Goal: Answer question/provide support: Share knowledge or assist other users

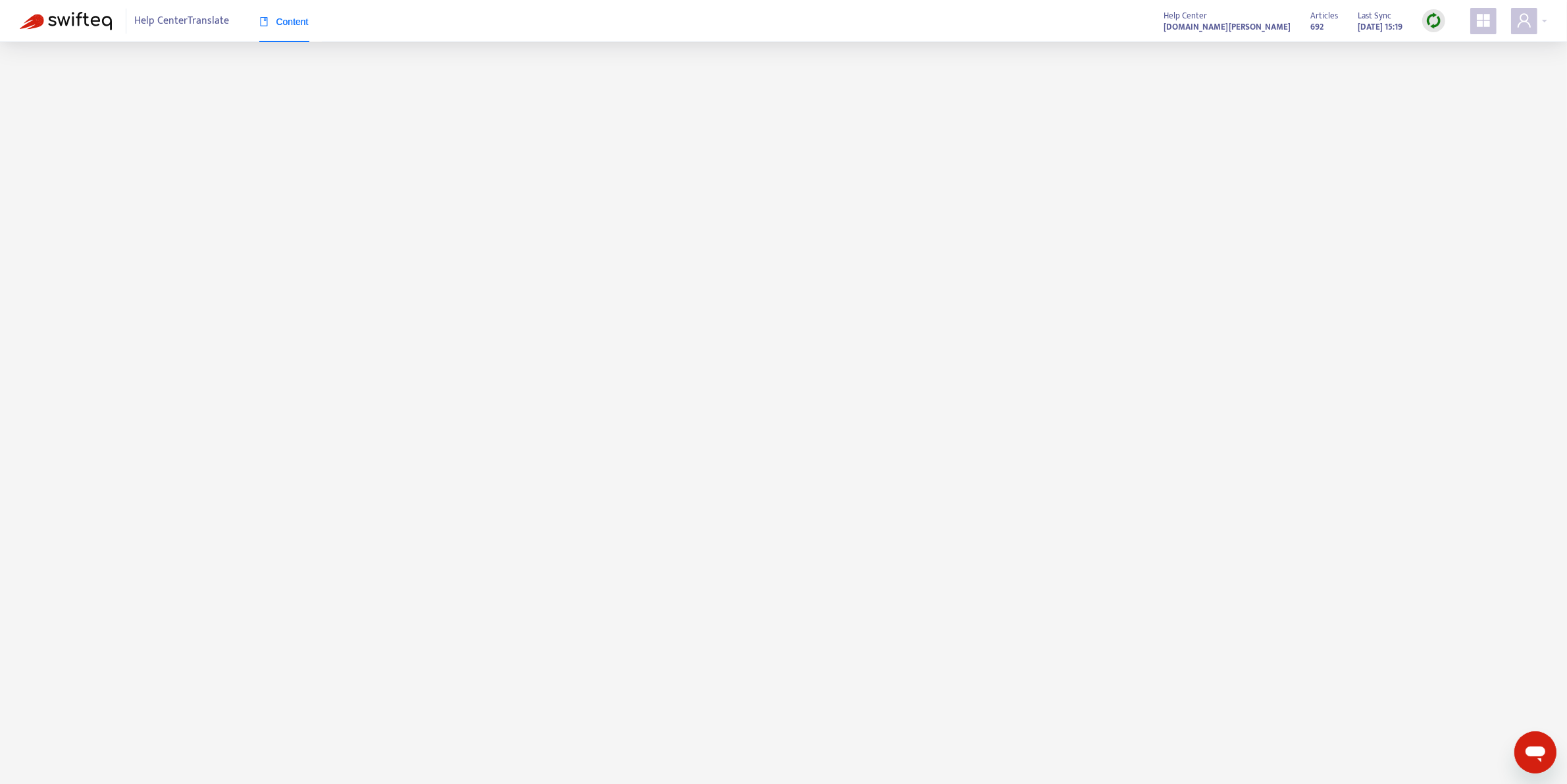
scroll to position [41, 0]
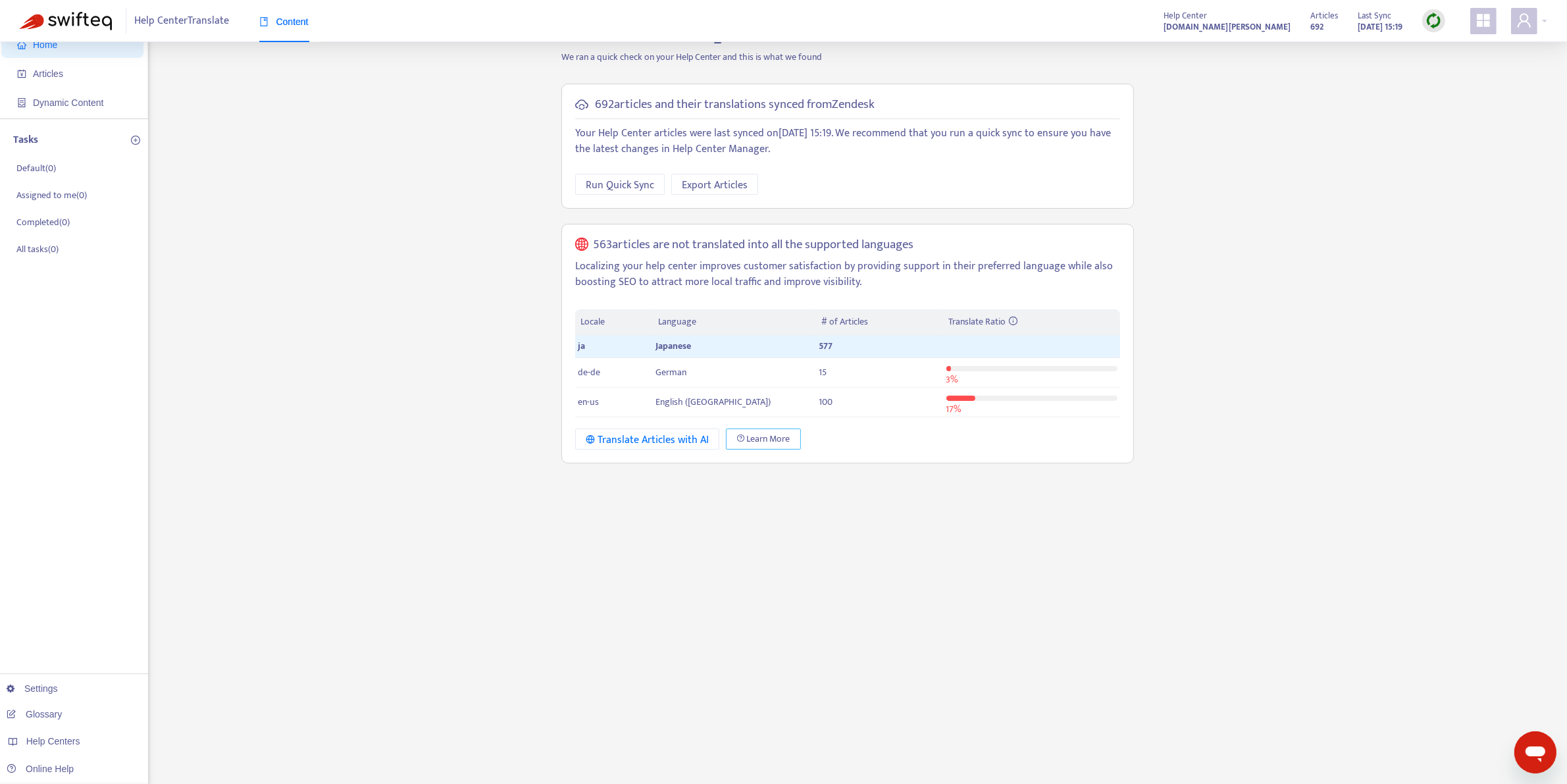
click at [769, 442] on span "Learn More" at bounding box center [769, 439] width 43 height 14
click at [12, 121] on div "Tasks Default ( 0 ) Assigned to me ( 0 ) Completed ( 0 ) All tasks ( 0 )" at bounding box center [74, 195] width 148 height 154
click at [93, 296] on div "Home Articles Dynamic Content Tasks Default ( 0 ) Assigned to me ( 0 ) Complete…" at bounding box center [74, 396] width 148 height 790
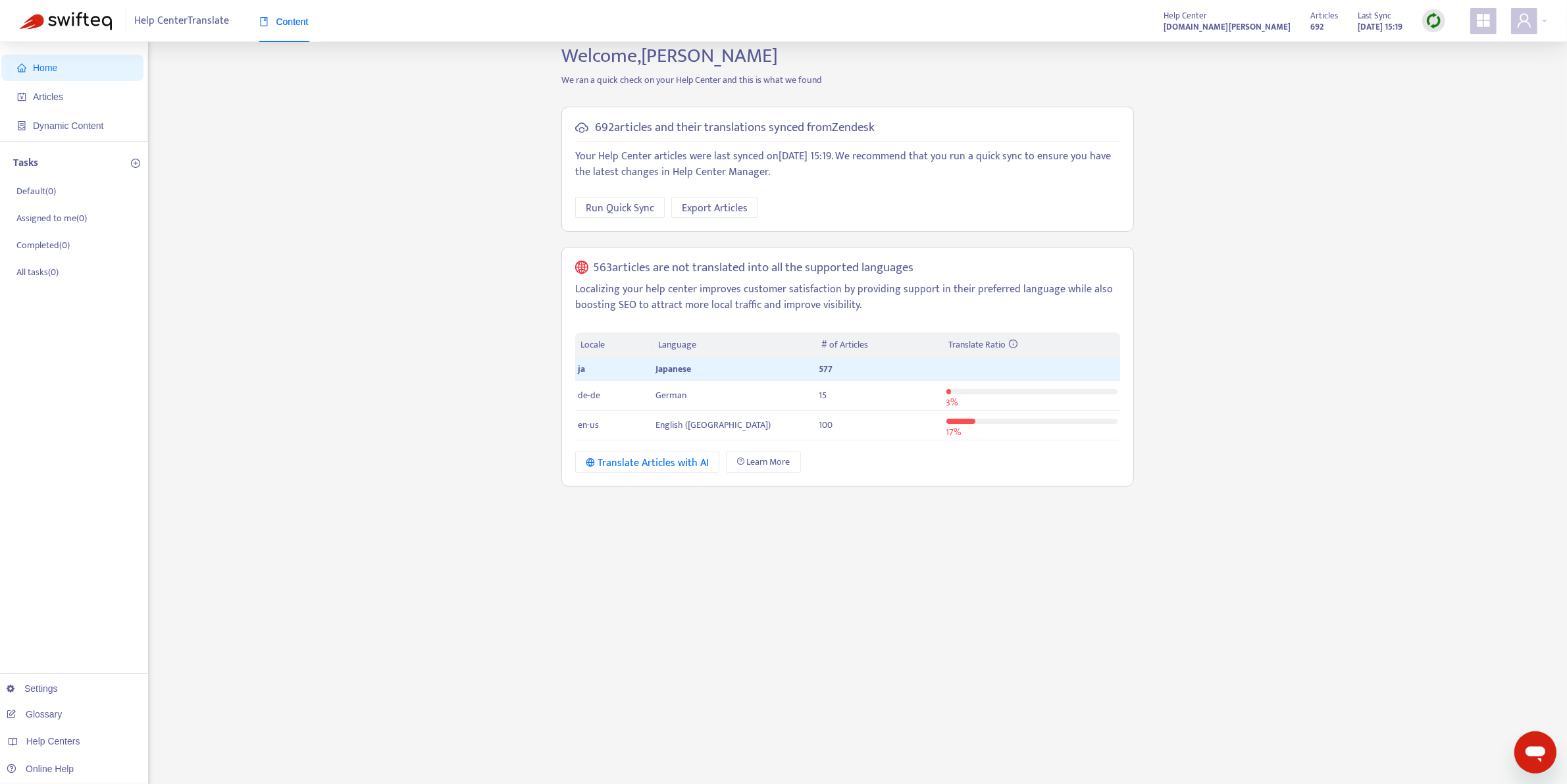
scroll to position [0, 0]
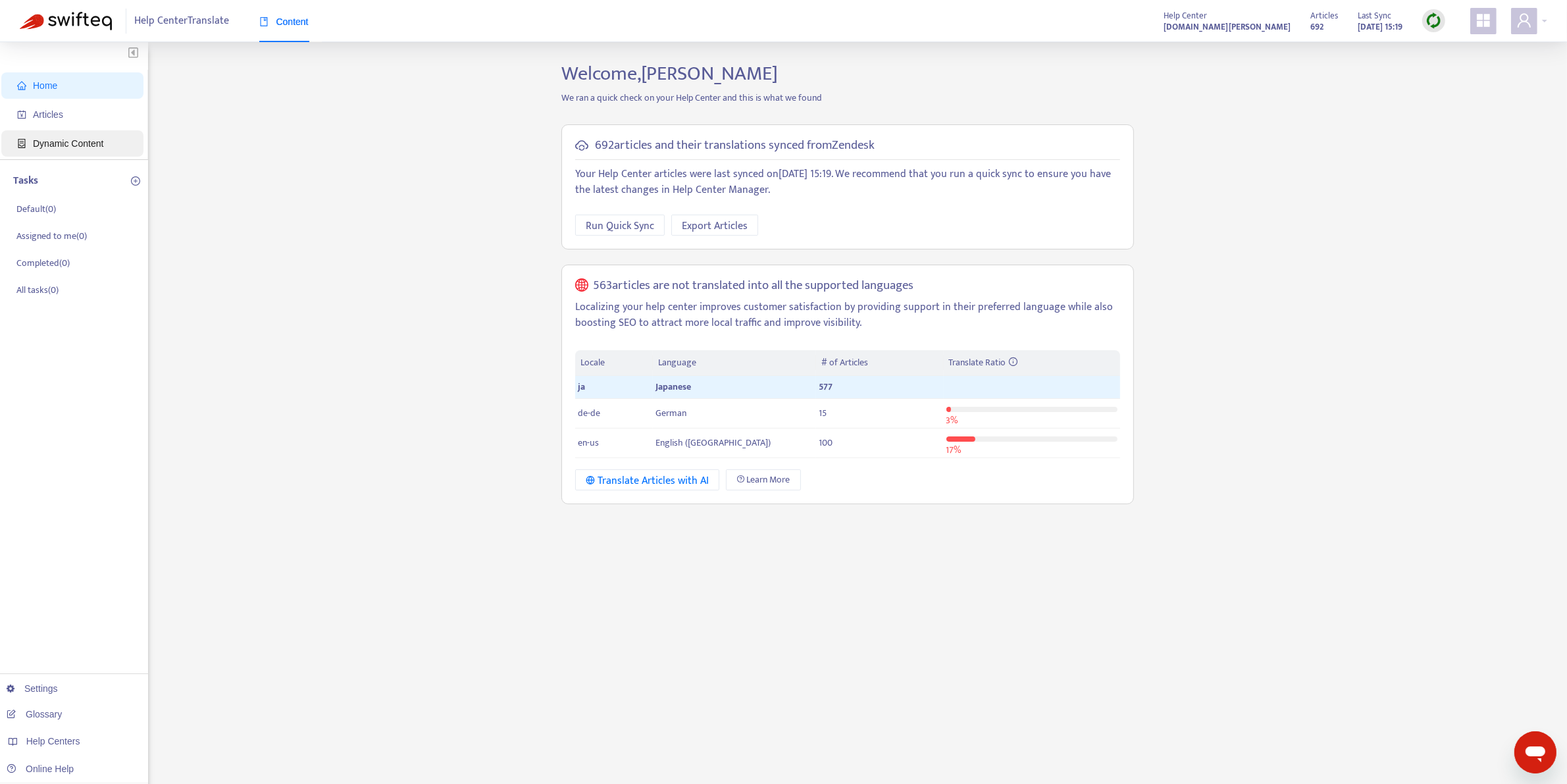
click at [58, 140] on span "Dynamic Content" at bounding box center [68, 143] width 70 height 10
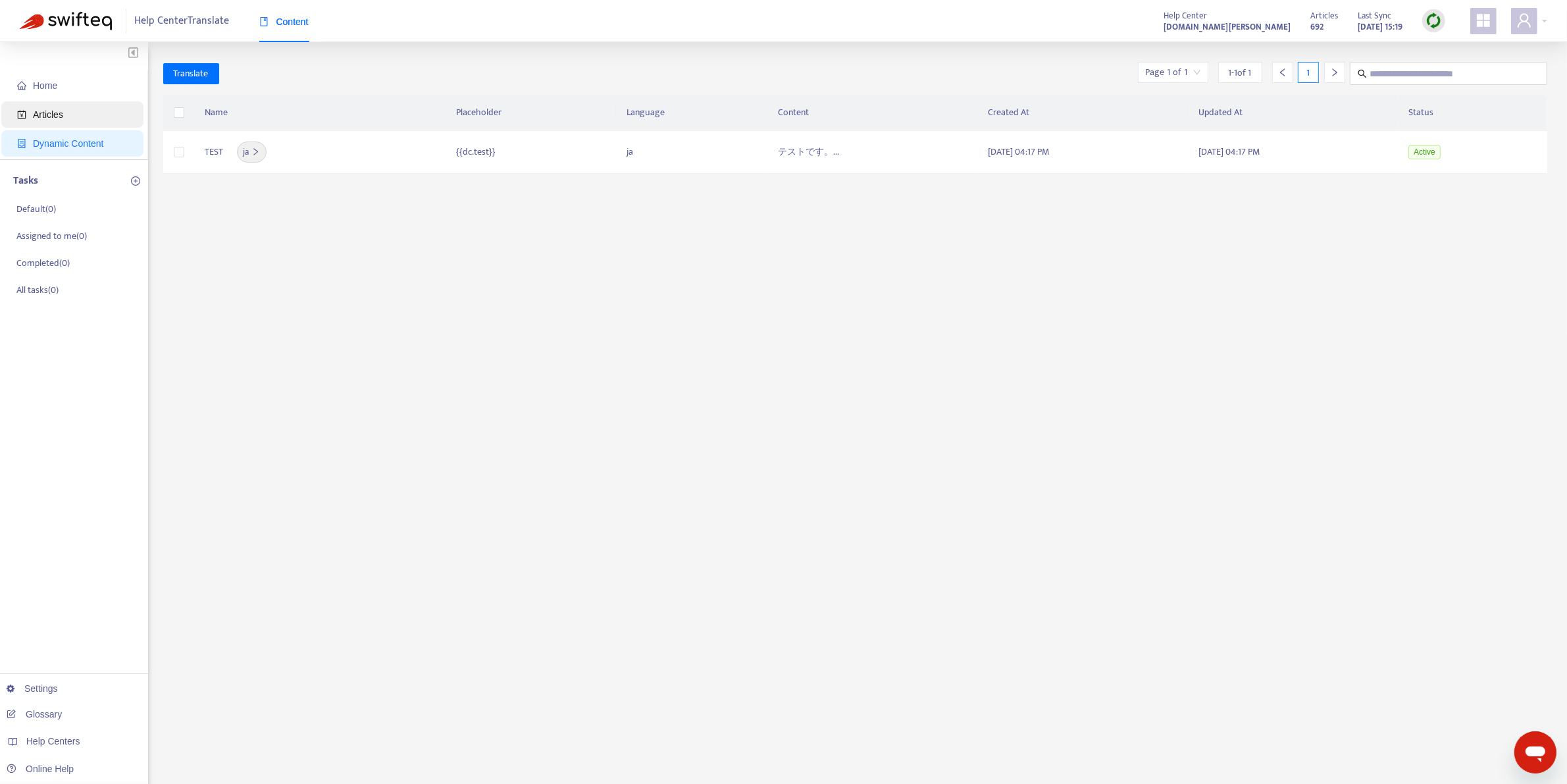
click at [54, 110] on span "Articles" at bounding box center [48, 114] width 30 height 10
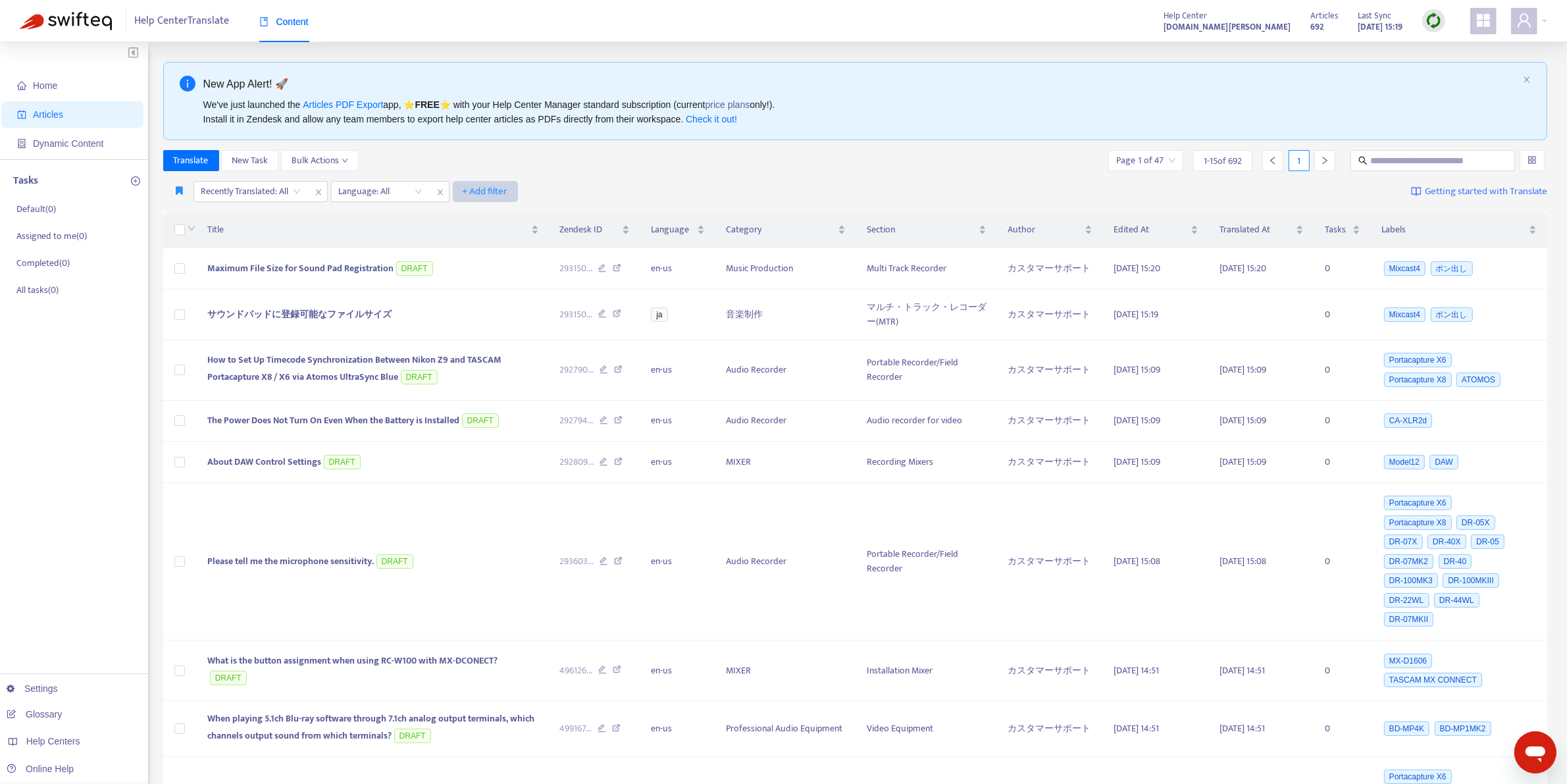
click at [488, 195] on span "+ Add filter" at bounding box center [485, 192] width 46 height 16
click at [469, 340] on span "Draft" at bounding box center [506, 345] width 82 height 14
click at [538, 191] on input "search" at bounding box center [503, 191] width 84 height 20
click at [512, 260] on div "No" at bounding box center [580, 259] width 229 height 14
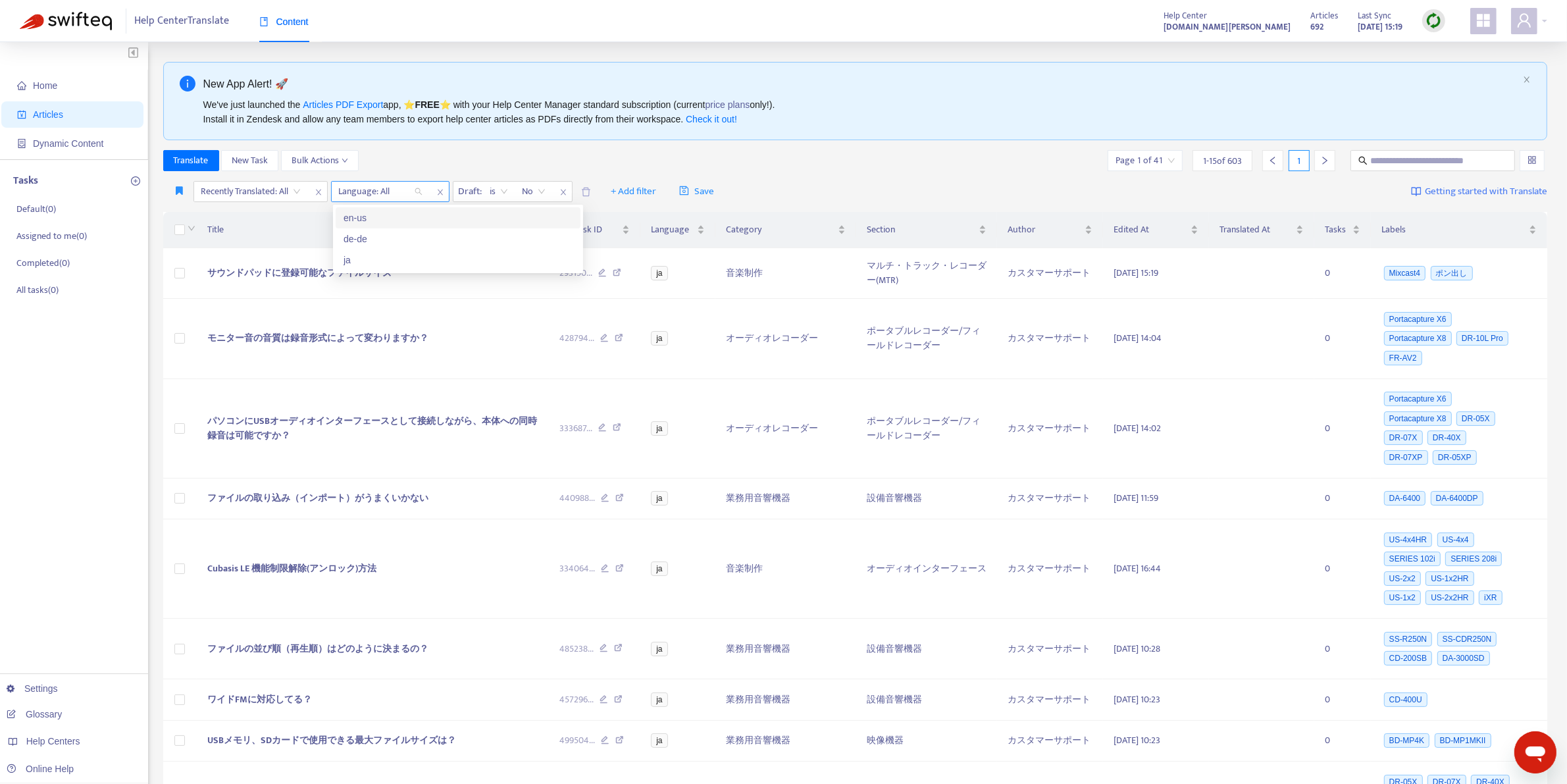
click at [412, 194] on div at bounding box center [374, 192] width 80 height 16
click at [387, 253] on div "ja" at bounding box center [458, 259] width 229 height 14
click at [297, 192] on input "search" at bounding box center [251, 191] width 99 height 20
click at [277, 237] on div "No" at bounding box center [319, 239] width 229 height 14
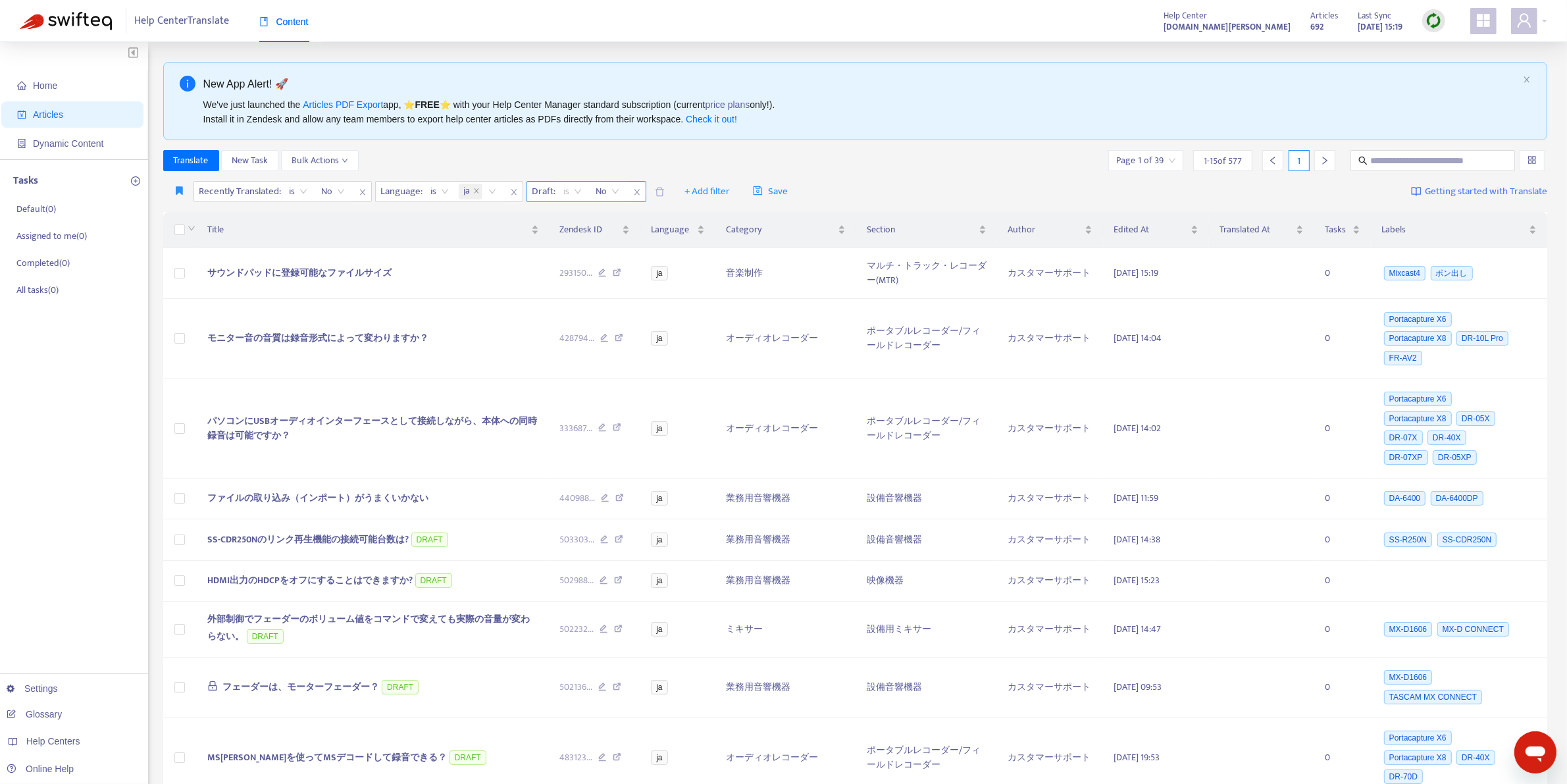
click at [578, 185] on span "is" at bounding box center [573, 191] width 18 height 20
click at [617, 192] on span "No" at bounding box center [608, 191] width 23 height 20
click at [617, 208] on div "All" at bounding box center [716, 218] width 245 height 21
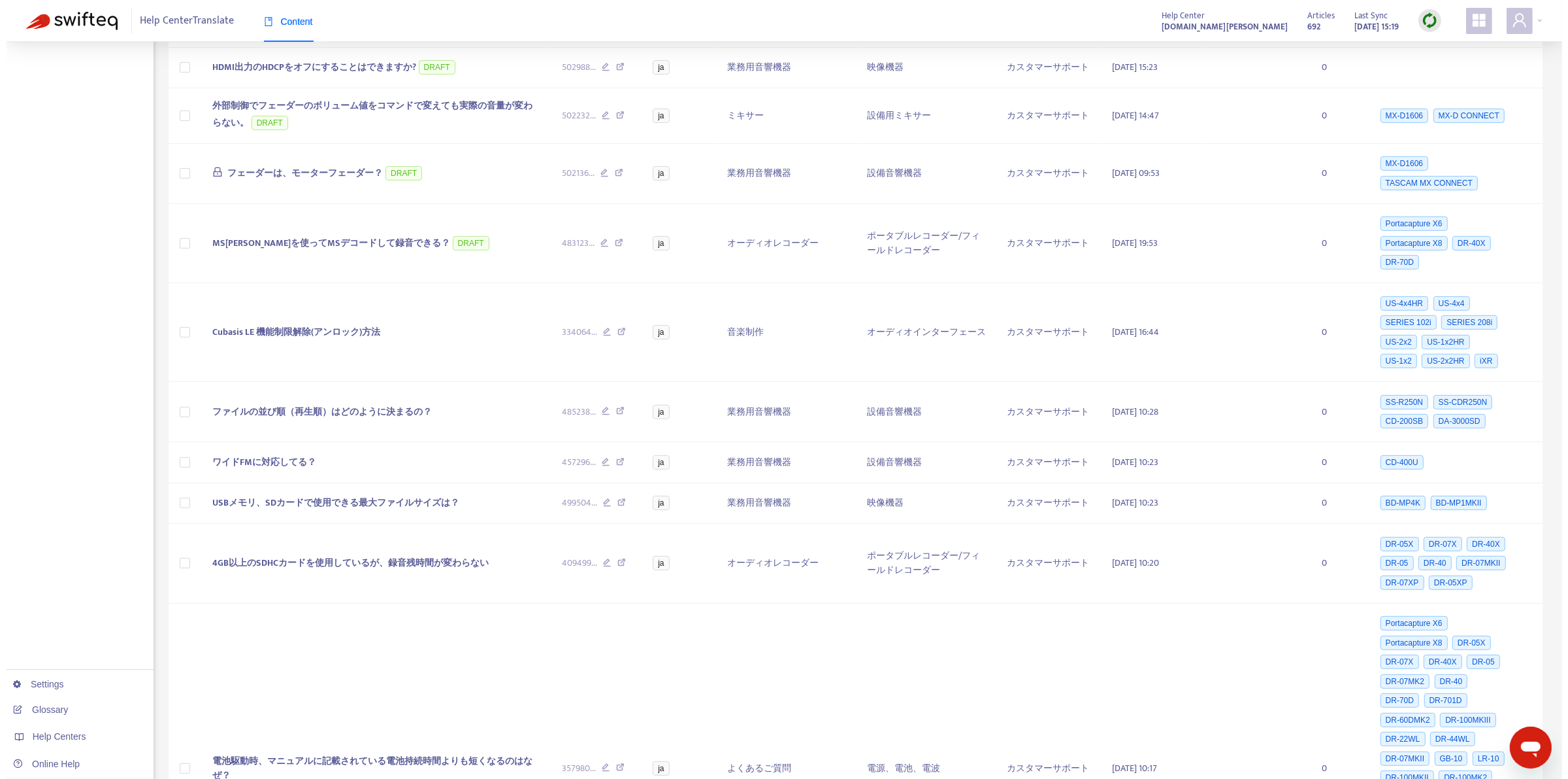
scroll to position [536, 0]
click at [323, 418] on span "ファイルの並び順（再生順）はどのように決まるの？" at bounding box center [316, 410] width 219 height 15
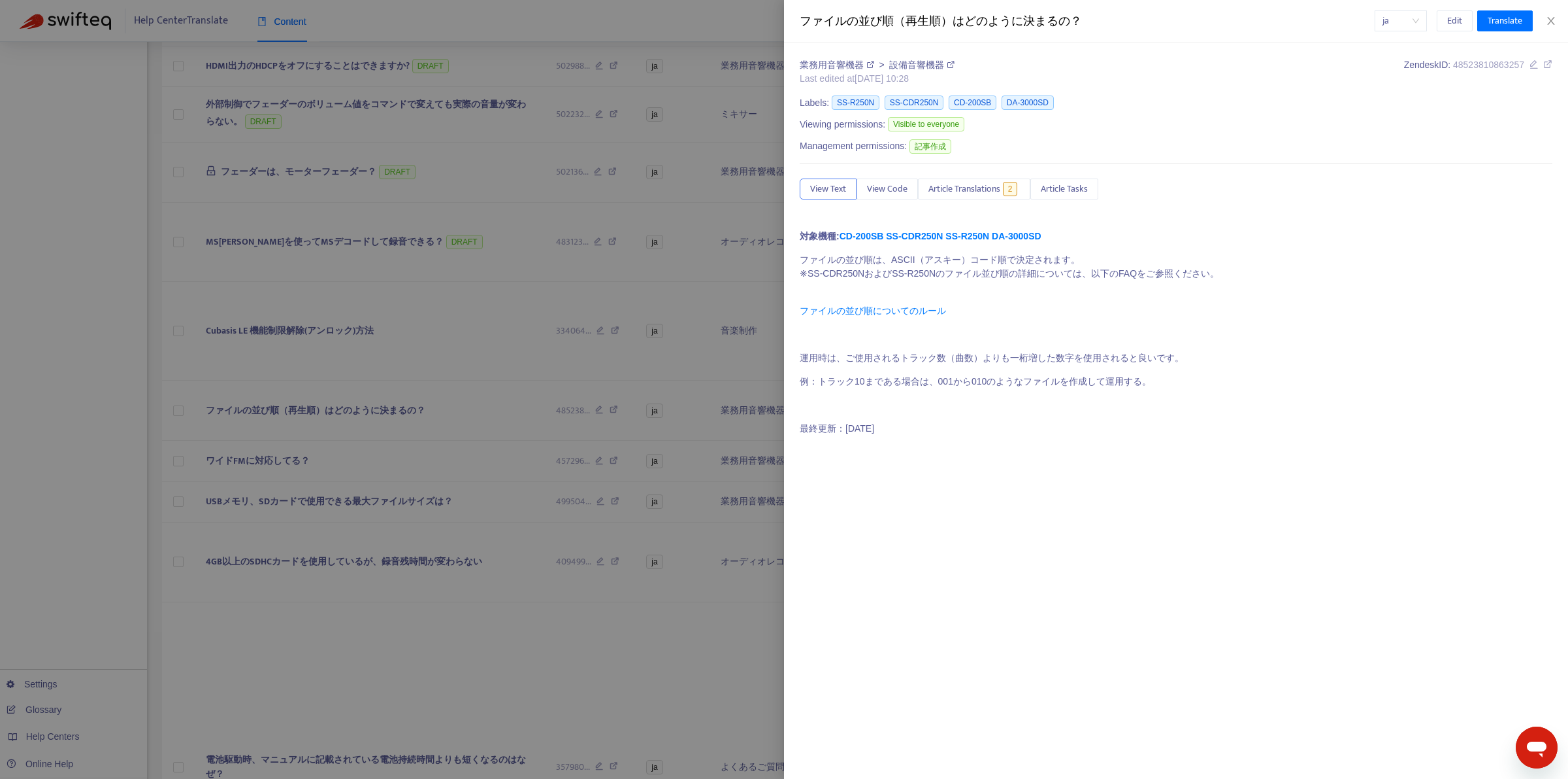
click at [865, 310] on link "ファイルの並び順についてのルール" at bounding box center [873, 310] width 146 height 10
click at [1447, 22] on span "Edit" at bounding box center [1454, 21] width 15 height 14
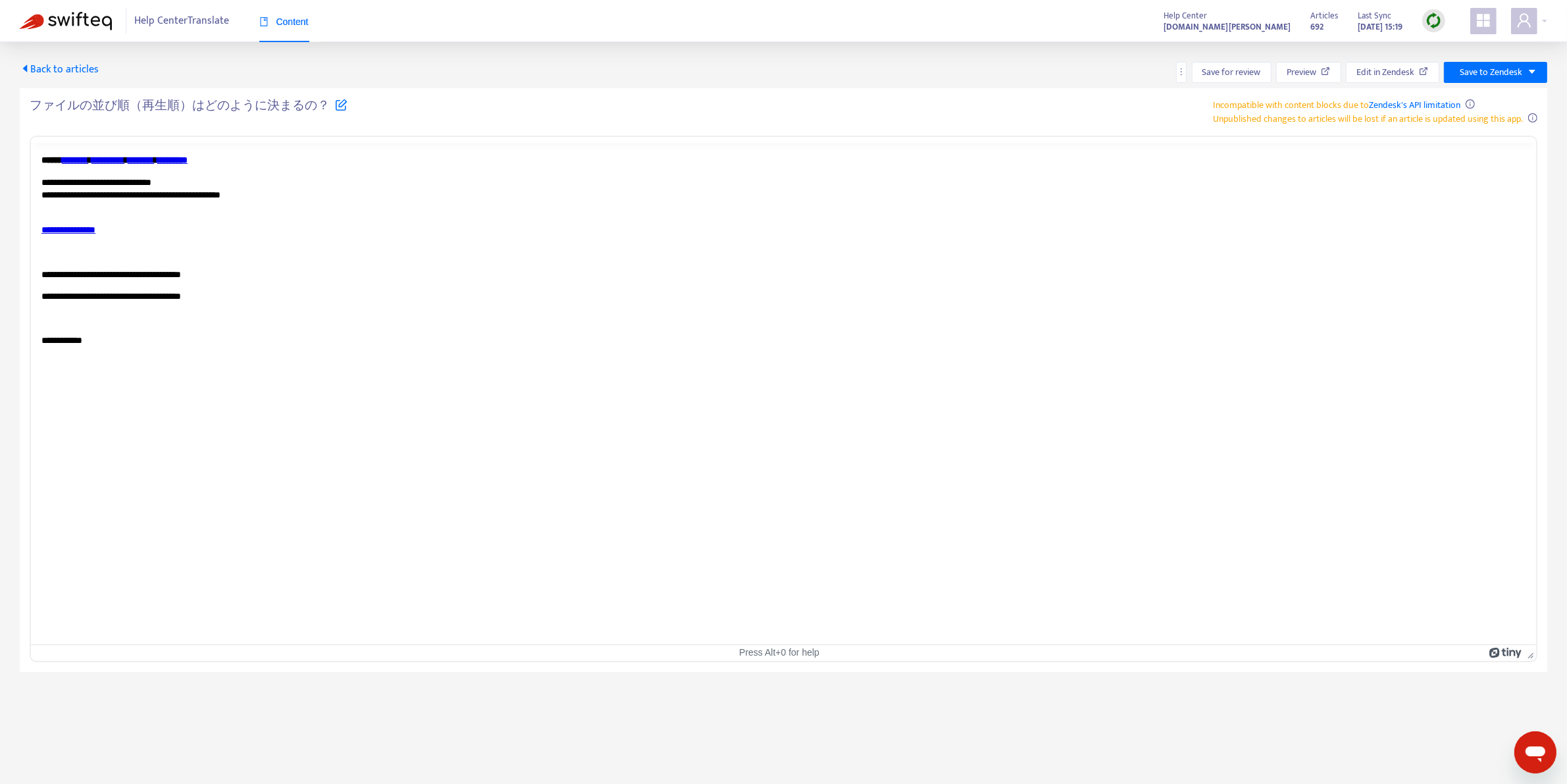
scroll to position [0, 0]
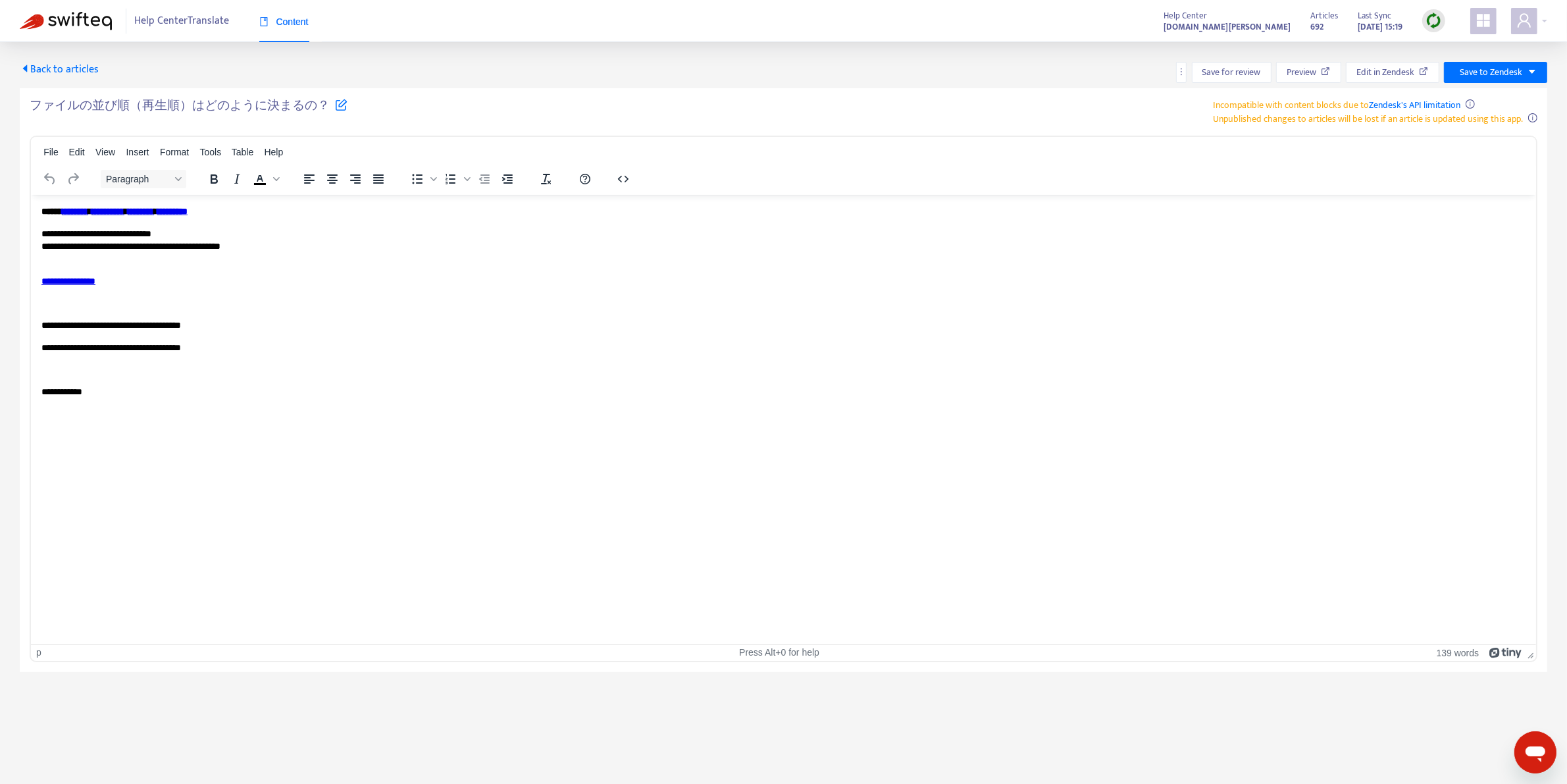
click at [487, 242] on p "**********" at bounding box center [784, 240] width 1486 height 26
click at [429, 304] on body "**********" at bounding box center [784, 283] width 1484 height 158
click at [336, 107] on icon at bounding box center [342, 104] width 13 height 13
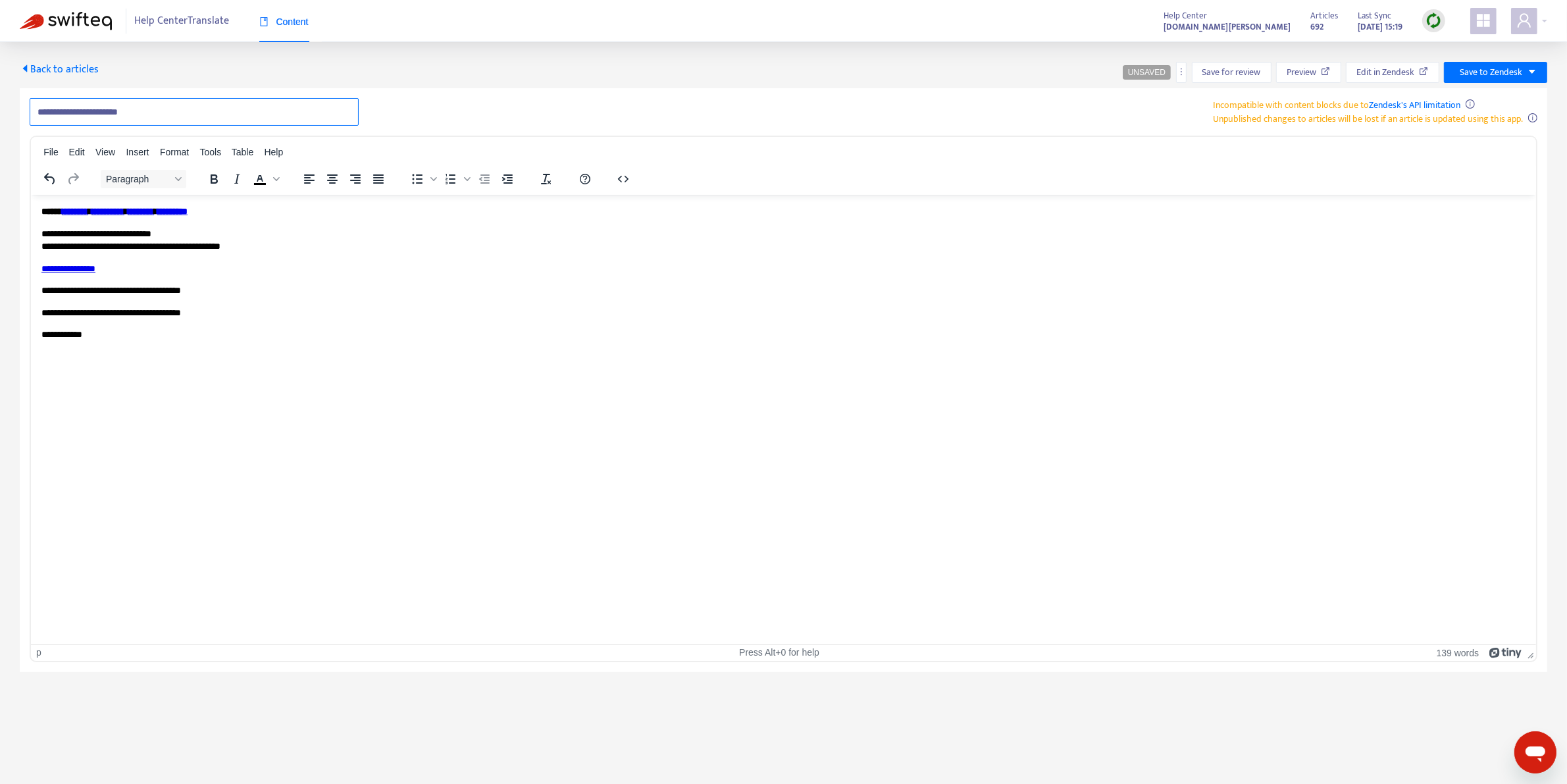
click at [113, 105] on input "**********" at bounding box center [194, 111] width 329 height 28
drag, startPoint x: 113, startPoint y: 105, endPoint x: 177, endPoint y: 123, distance: 66.5
click at [177, 123] on input "**********" at bounding box center [194, 111] width 329 height 28
click at [110, 107] on input "**********" at bounding box center [194, 111] width 329 height 28
click at [120, 109] on input "**********" at bounding box center [194, 111] width 329 height 28
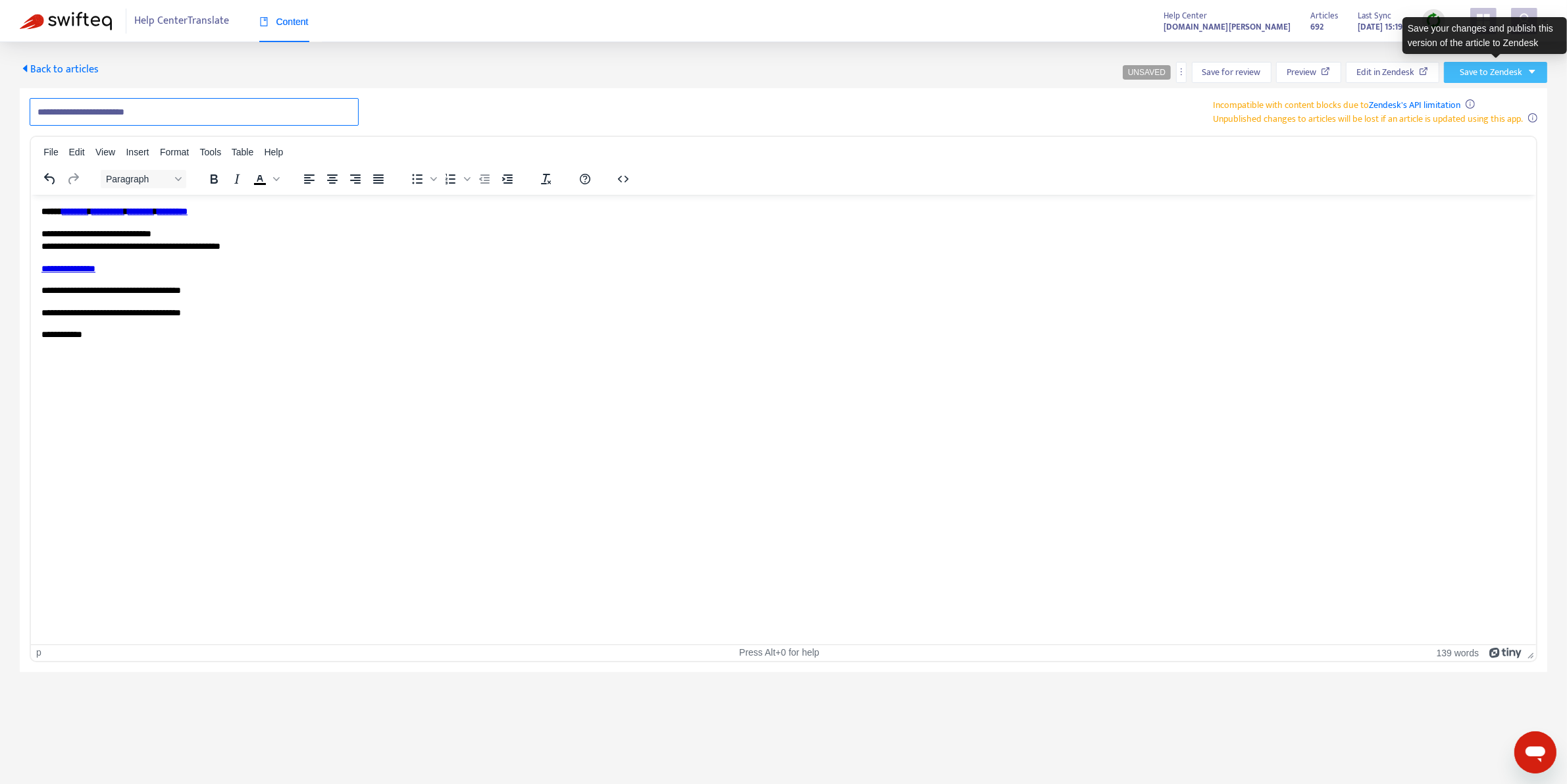
type input "**********"
click at [1492, 70] on span "Save to Zendesk" at bounding box center [1490, 73] width 62 height 14
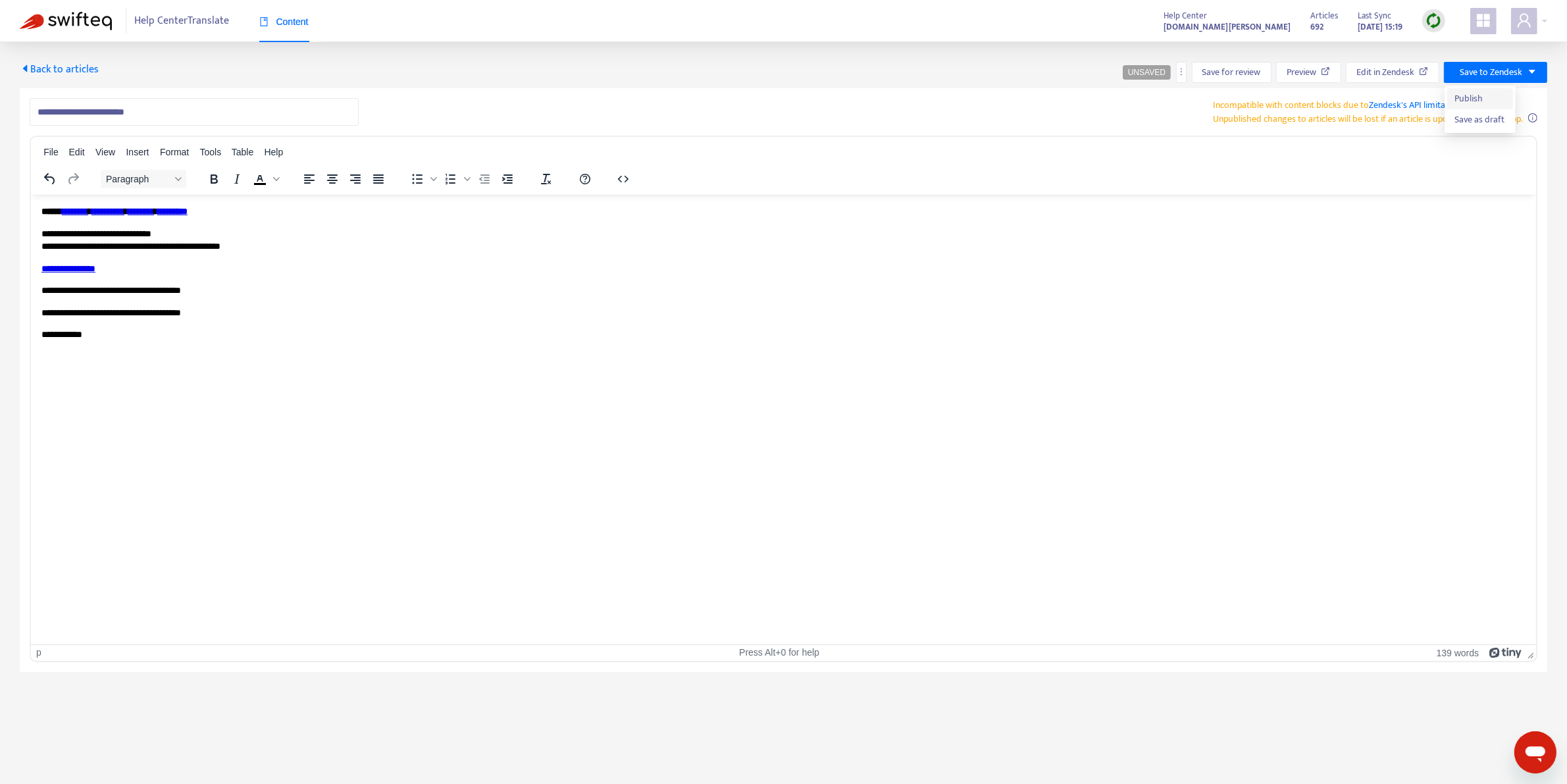
click at [1483, 89] on li "Publish" at bounding box center [1480, 99] width 65 height 21
click at [43, 62] on span "Back to articles" at bounding box center [59, 69] width 79 height 18
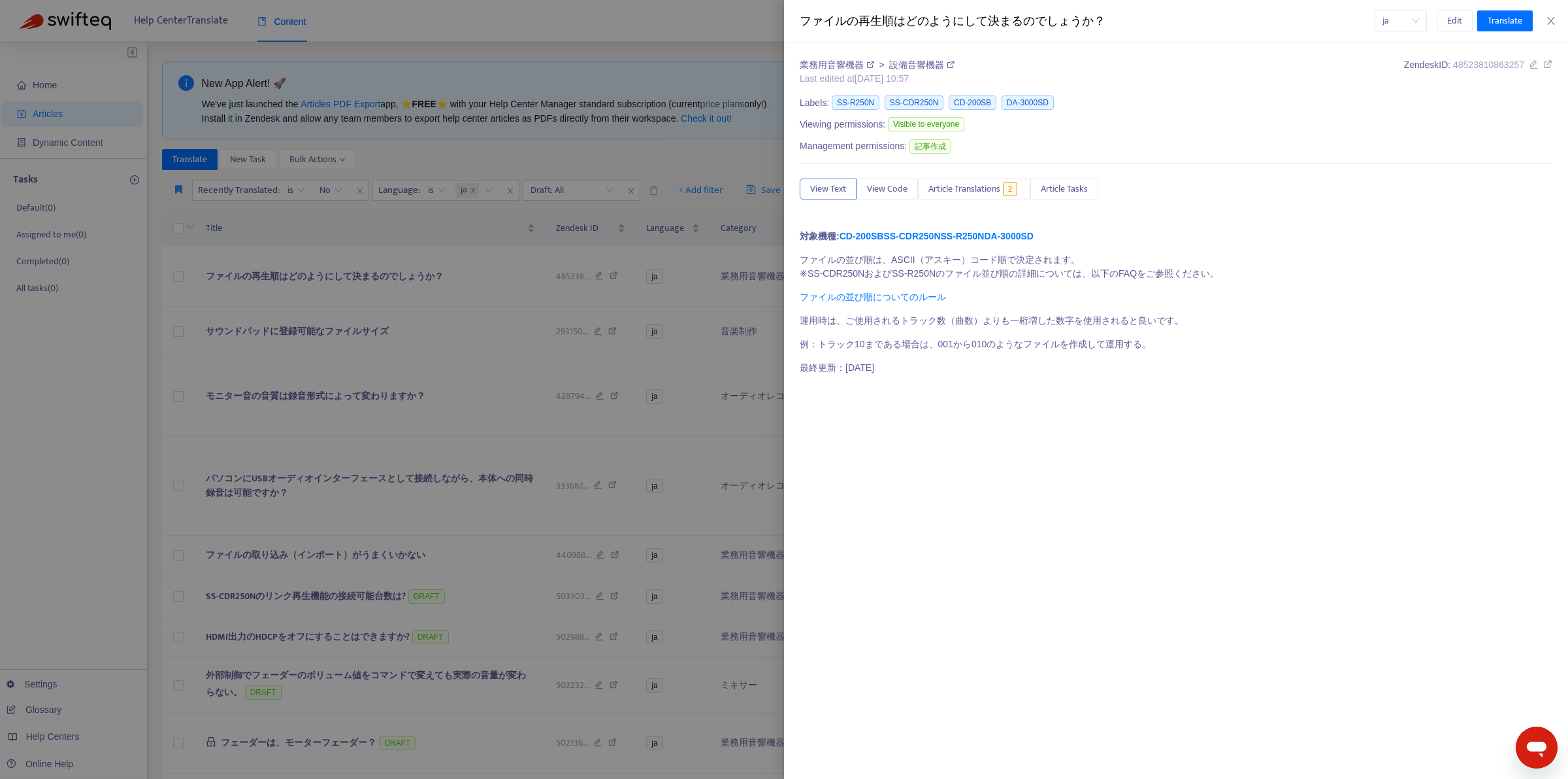
click at [602, 34] on div at bounding box center [784, 390] width 1568 height 779
